Goal: Use online tool/utility: Utilize a website feature to perform a specific function

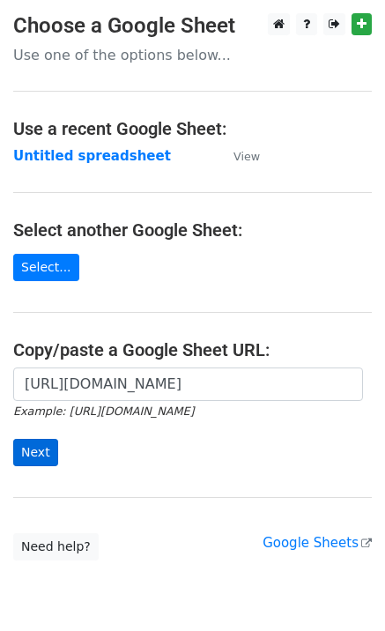
scroll to position [0, 399]
type input "[URL][DOMAIN_NAME]"
click at [34, 454] on input "Next" at bounding box center [35, 452] width 45 height 27
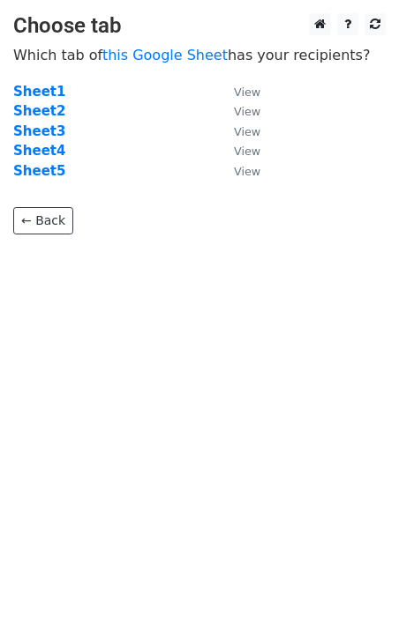
click at [34, 92] on strong "Sheet1" at bounding box center [39, 92] width 52 height 16
